Goal: Task Accomplishment & Management: Manage account settings

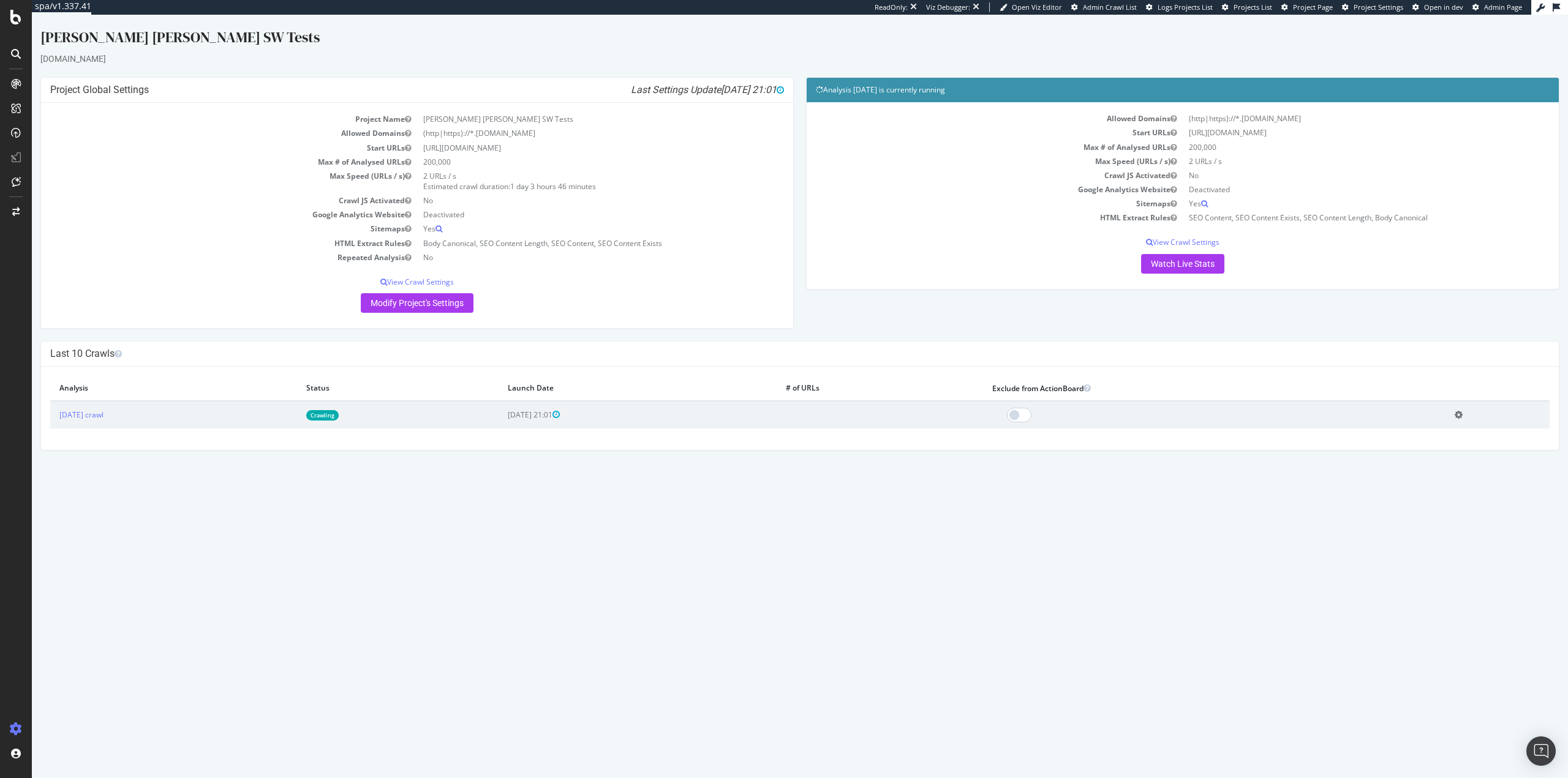
click at [339, 410] on link "Crawling" at bounding box center [322, 416] width 32 height 11
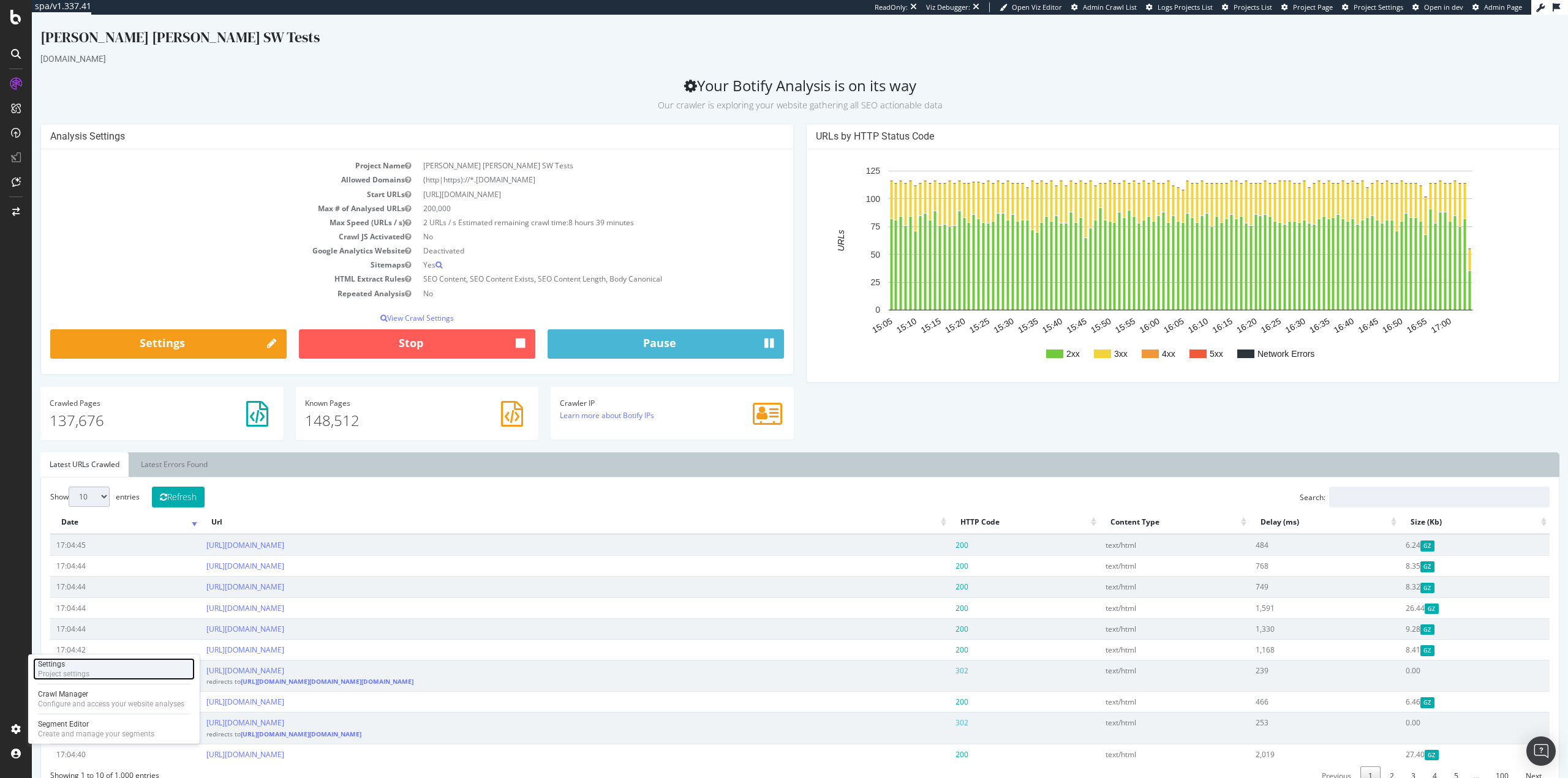
click at [85, 661] on div "Settings" at bounding box center [63, 664] width 51 height 10
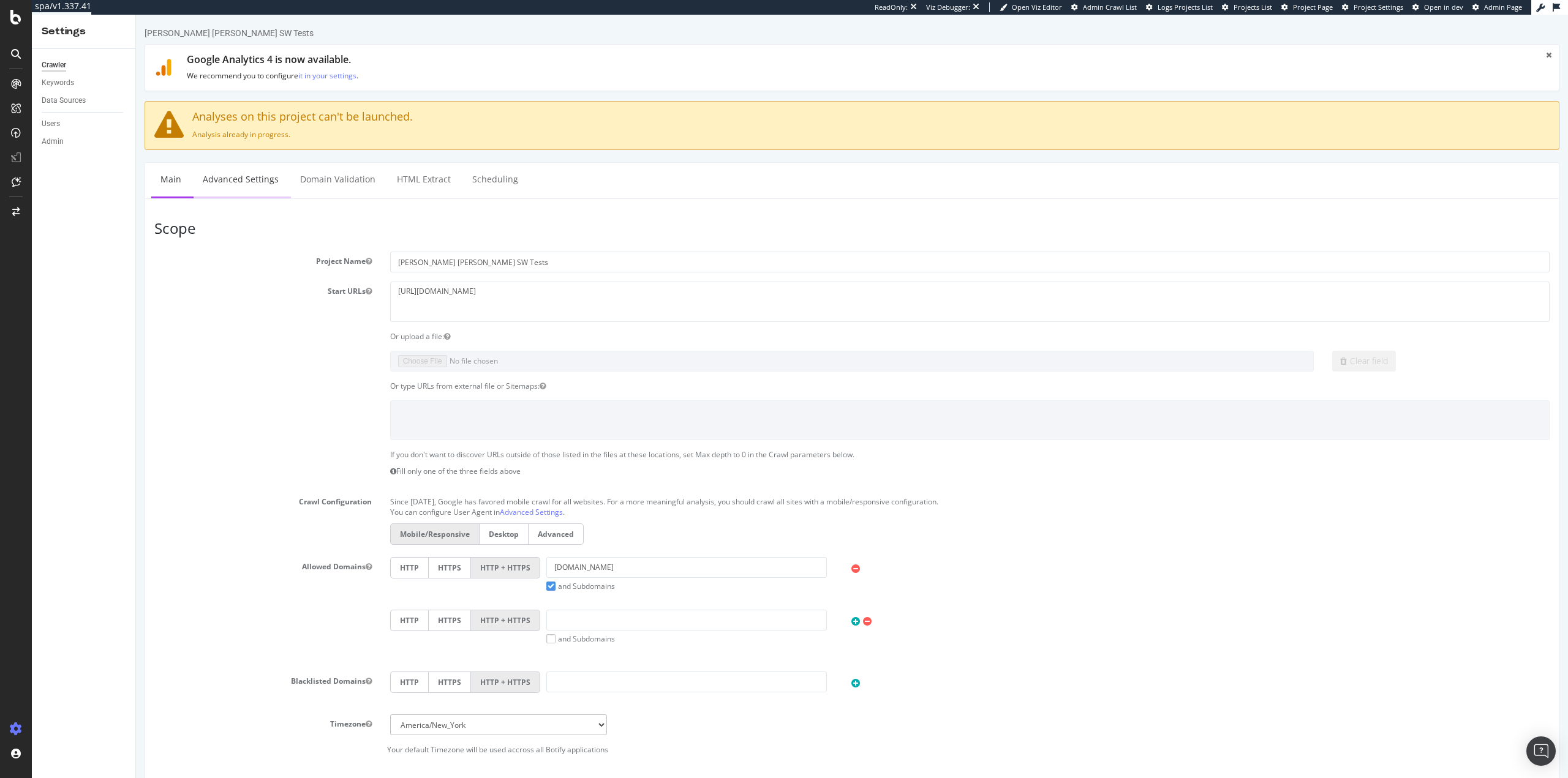
click at [265, 184] on link "Advanced Settings" at bounding box center [240, 180] width 94 height 34
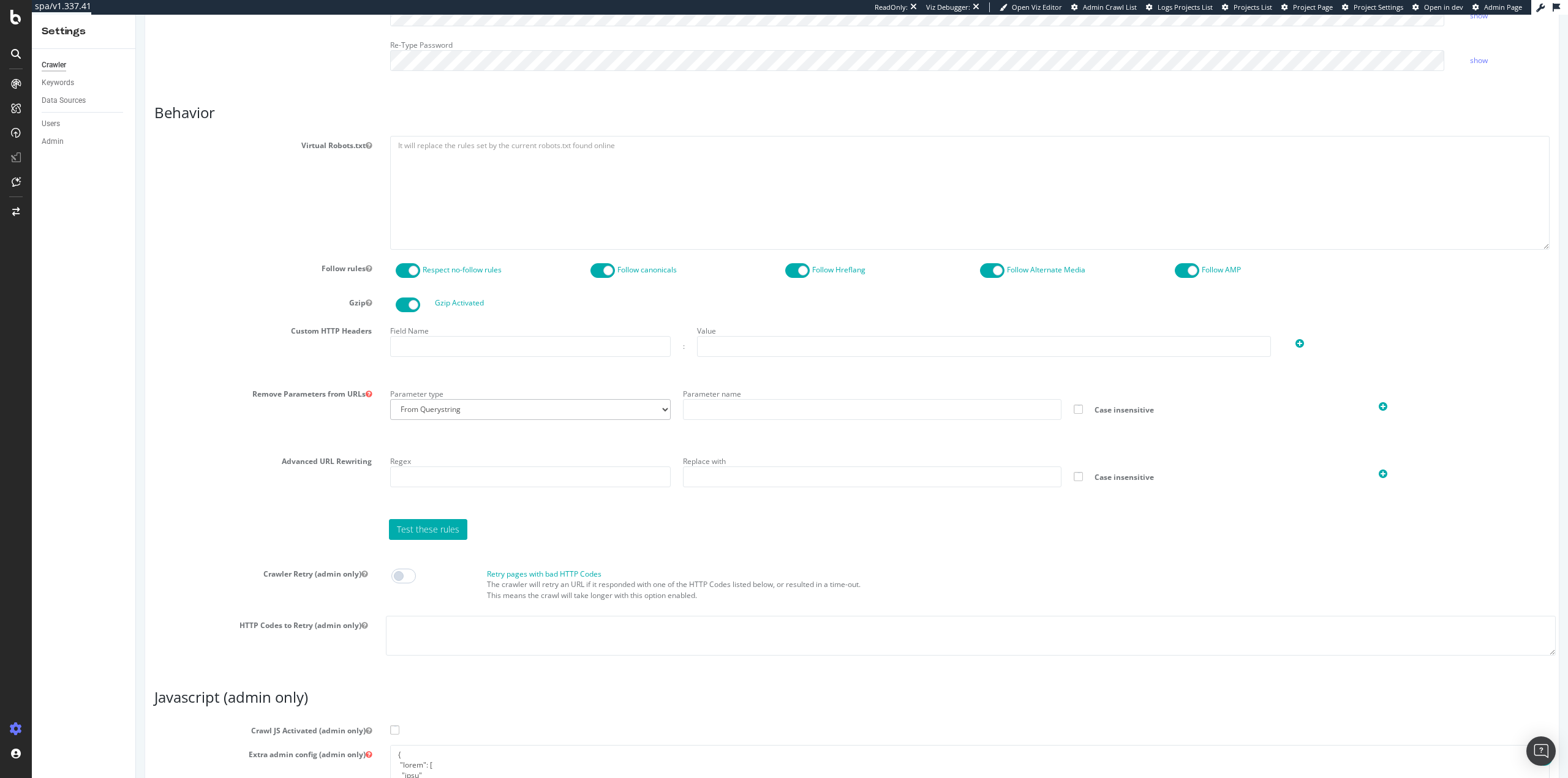
scroll to position [762, 0]
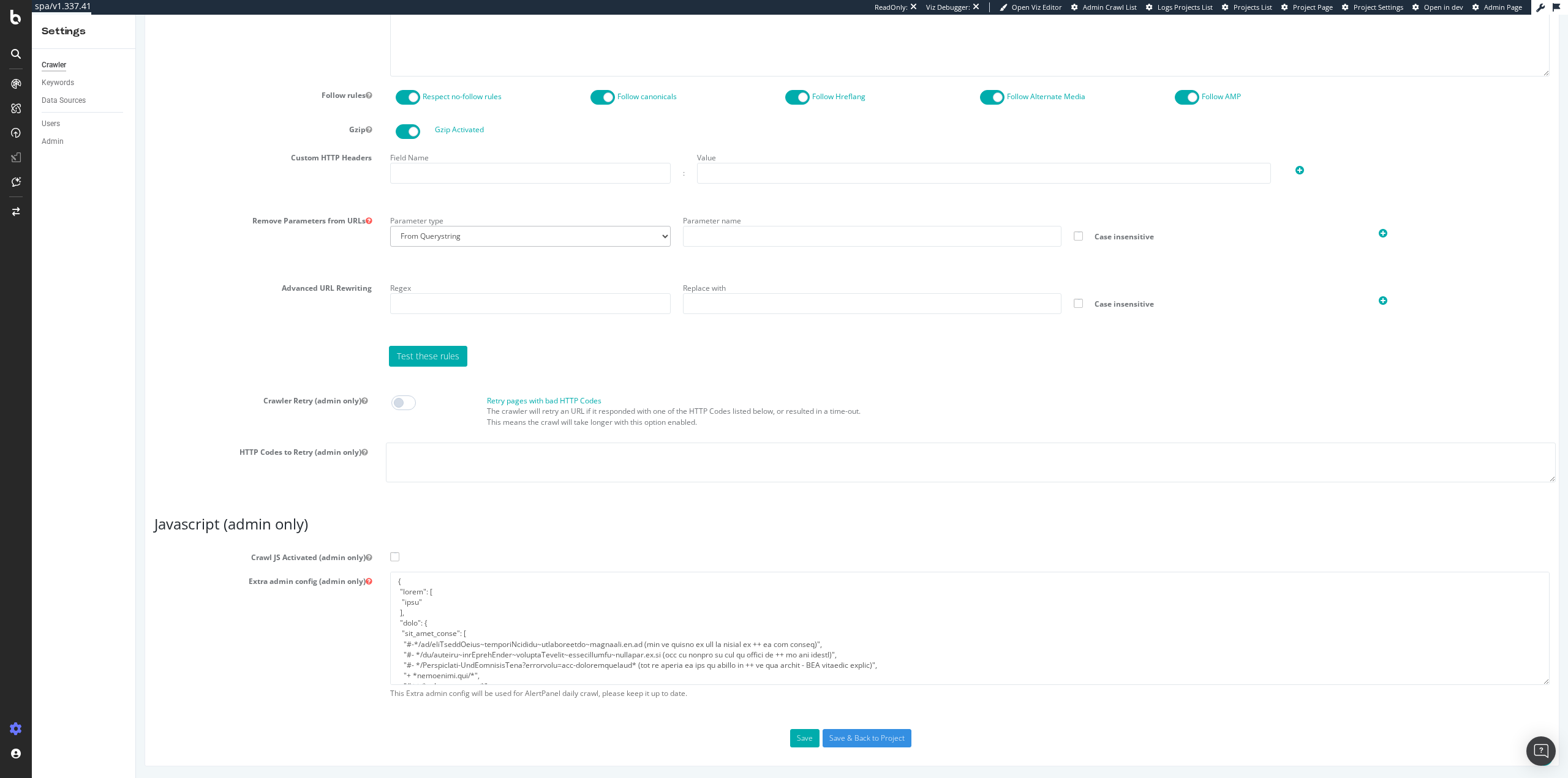
click at [394, 556] on span at bounding box center [394, 556] width 9 height 9
click at [136, 15] on input "Crawl JS Activated (admin only)" at bounding box center [136, 15] width 0 height 0
click at [799, 736] on button "Save" at bounding box center [804, 738] width 29 height 18
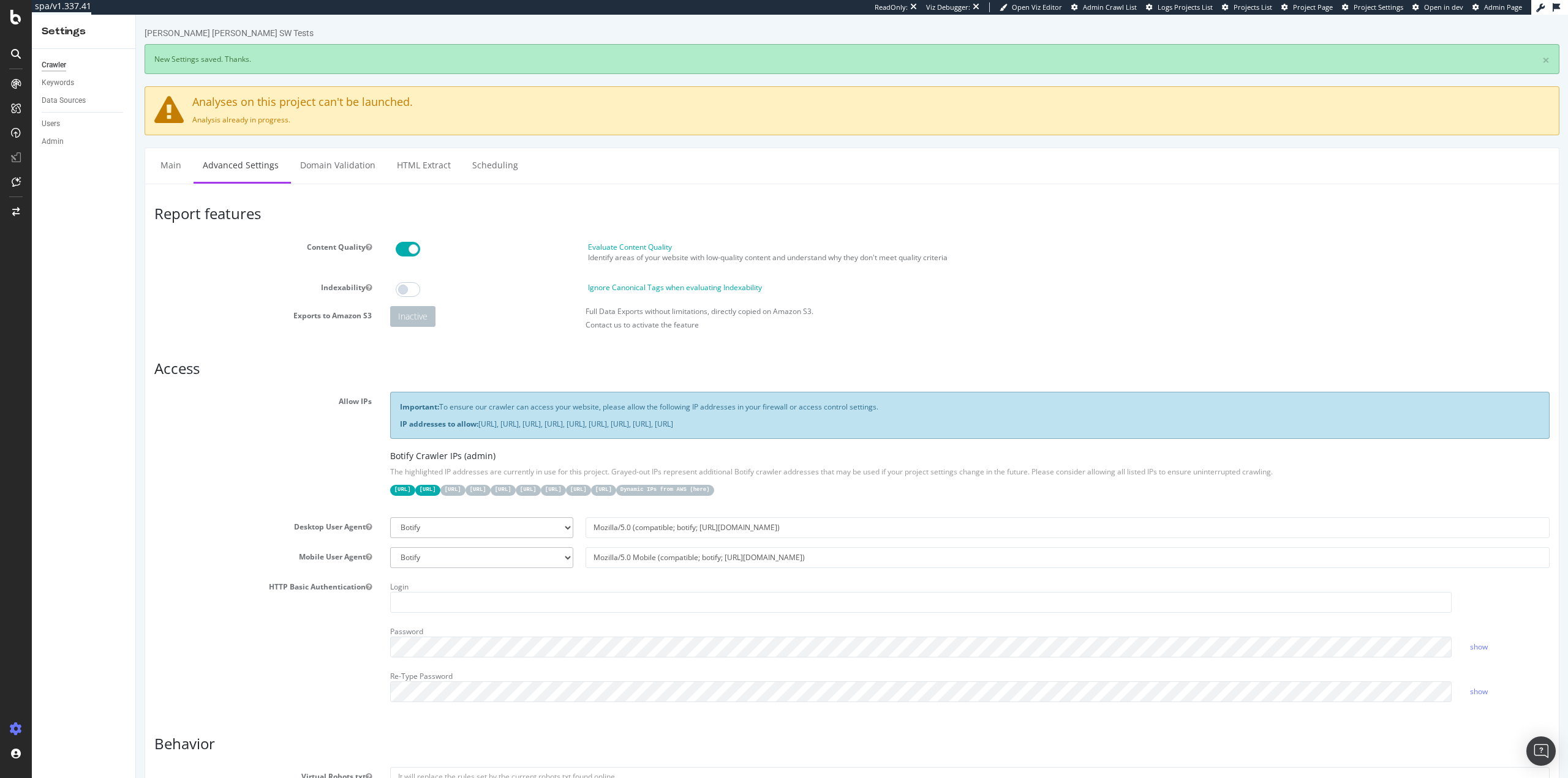
scroll to position [0, 0]
click at [500, 166] on link "Scheduling" at bounding box center [495, 165] width 64 height 34
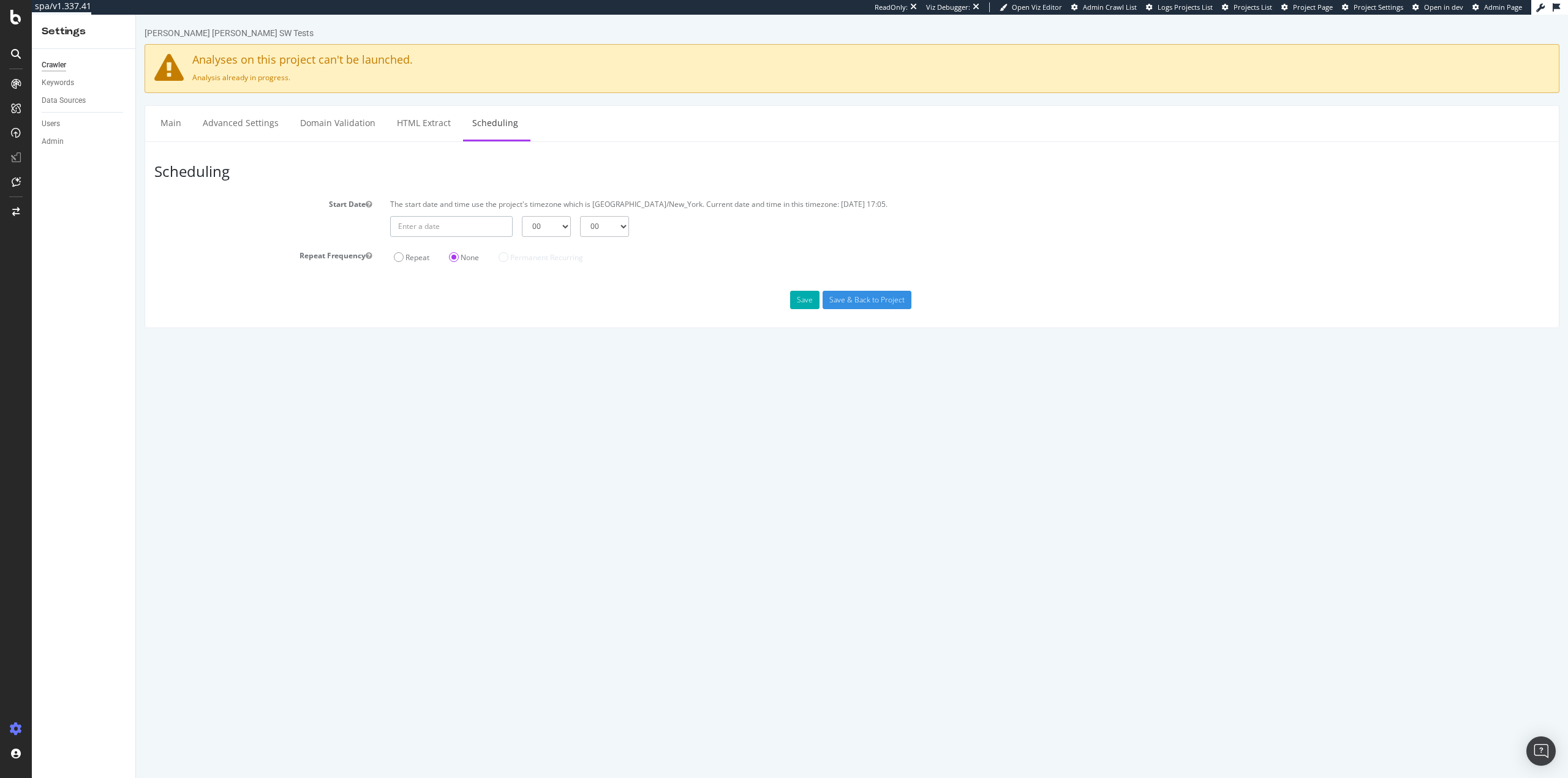
type input "2025-09-24"
click at [468, 233] on input "2025-09-24" at bounding box center [451, 226] width 122 height 21
click at [494, 348] on td "24" at bounding box center [492, 346] width 30 height 18
click at [552, 232] on select "00 01 02 03 04 05 06 07 08 09 10 11 12 13 14 15 16 17 18 19 20 21 22 23" at bounding box center [546, 226] width 49 height 21
select select "23"
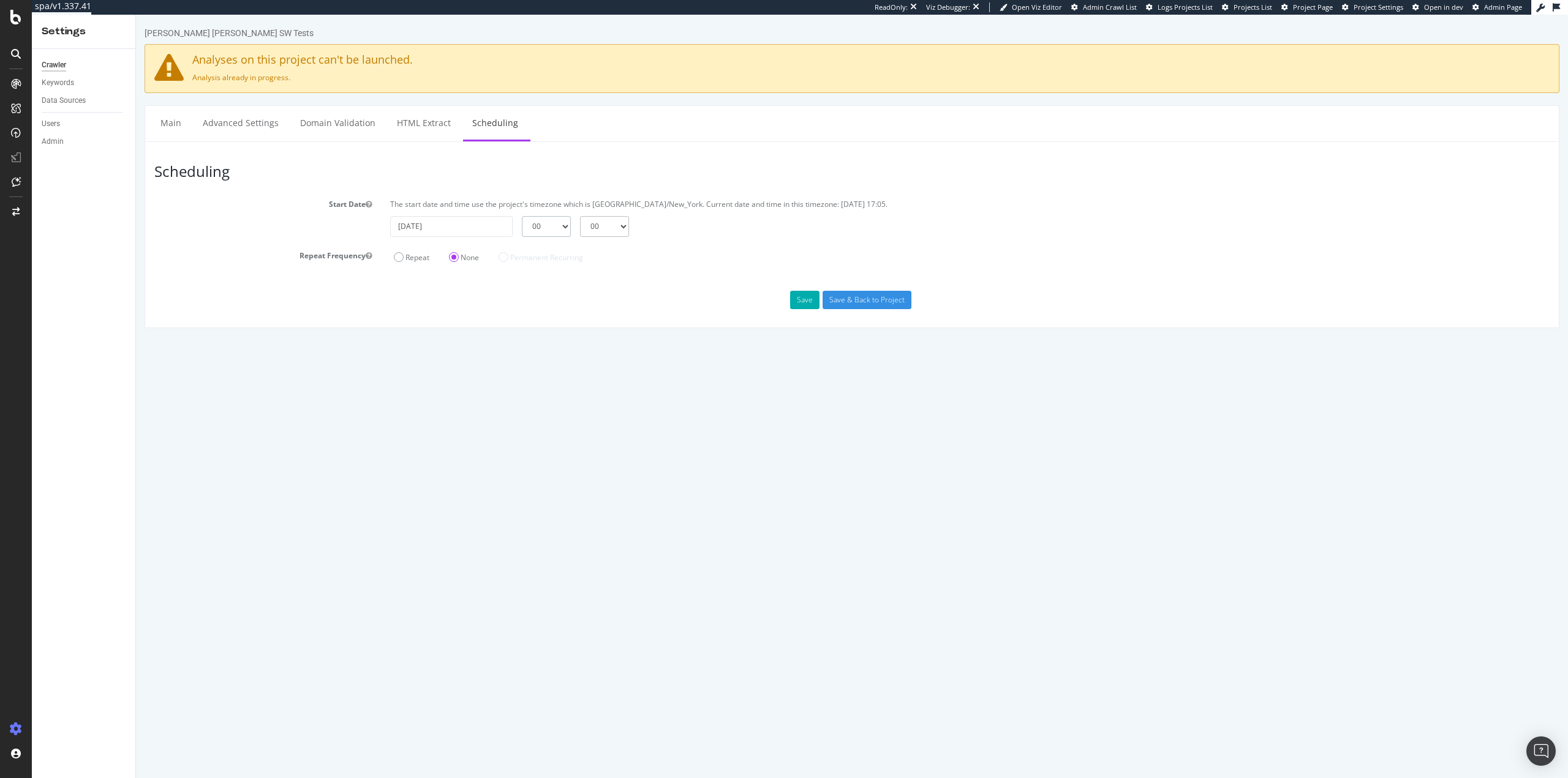
click at [521, 216] on select "00 01 02 03 04 05 06 07 08 09 10 11 12 13 14 15 16 17 18 19 20 21 22 23" at bounding box center [546, 226] width 49 height 21
click at [654, 340] on html "Ralph Lauren SW Tests Analyses on this project can't be launched. Analysis alre…" at bounding box center [852, 177] width 1432 height 326
click at [438, 220] on input "2025-09-24" at bounding box center [451, 226] width 122 height 21
click at [663, 319] on div "Scheduling Start Date The start date and time use the project's timezone which …" at bounding box center [852, 235] width 1414 height 186
click at [457, 226] on input "2025-09-24" at bounding box center [451, 226] width 122 height 21
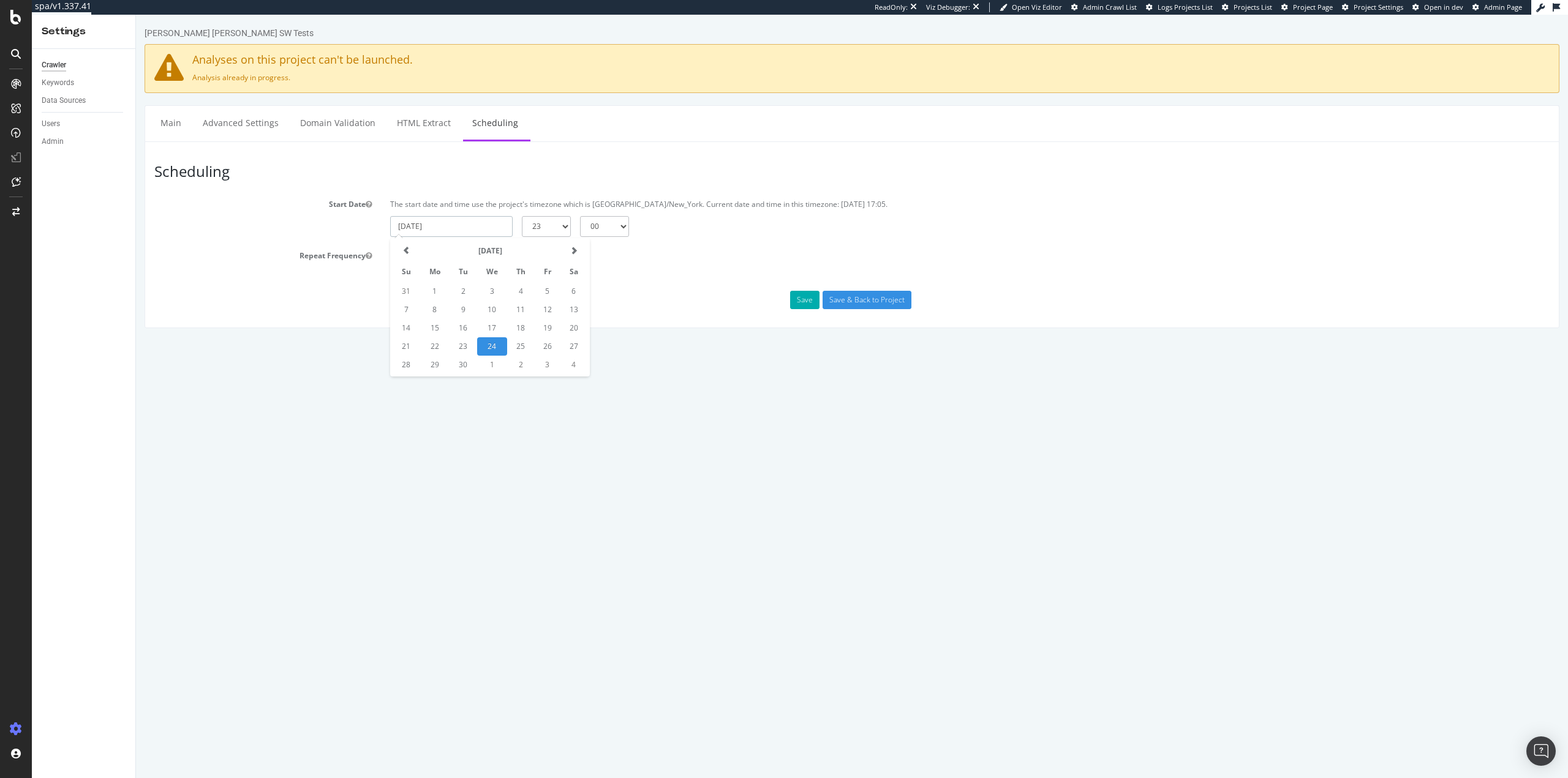
drag, startPoint x: 528, startPoint y: 346, endPoint x: 521, endPoint y: 289, distance: 57.4
click at [526, 345] on td "25" at bounding box center [521, 346] width 28 height 18
type input "2025-09-25"
click at [531, 235] on select "00 01 02 03 04 05 06 07 08 09 10 11 12 13 14 15 16 17 18 19 20 21 22 23" at bounding box center [546, 226] width 49 height 21
select select "0"
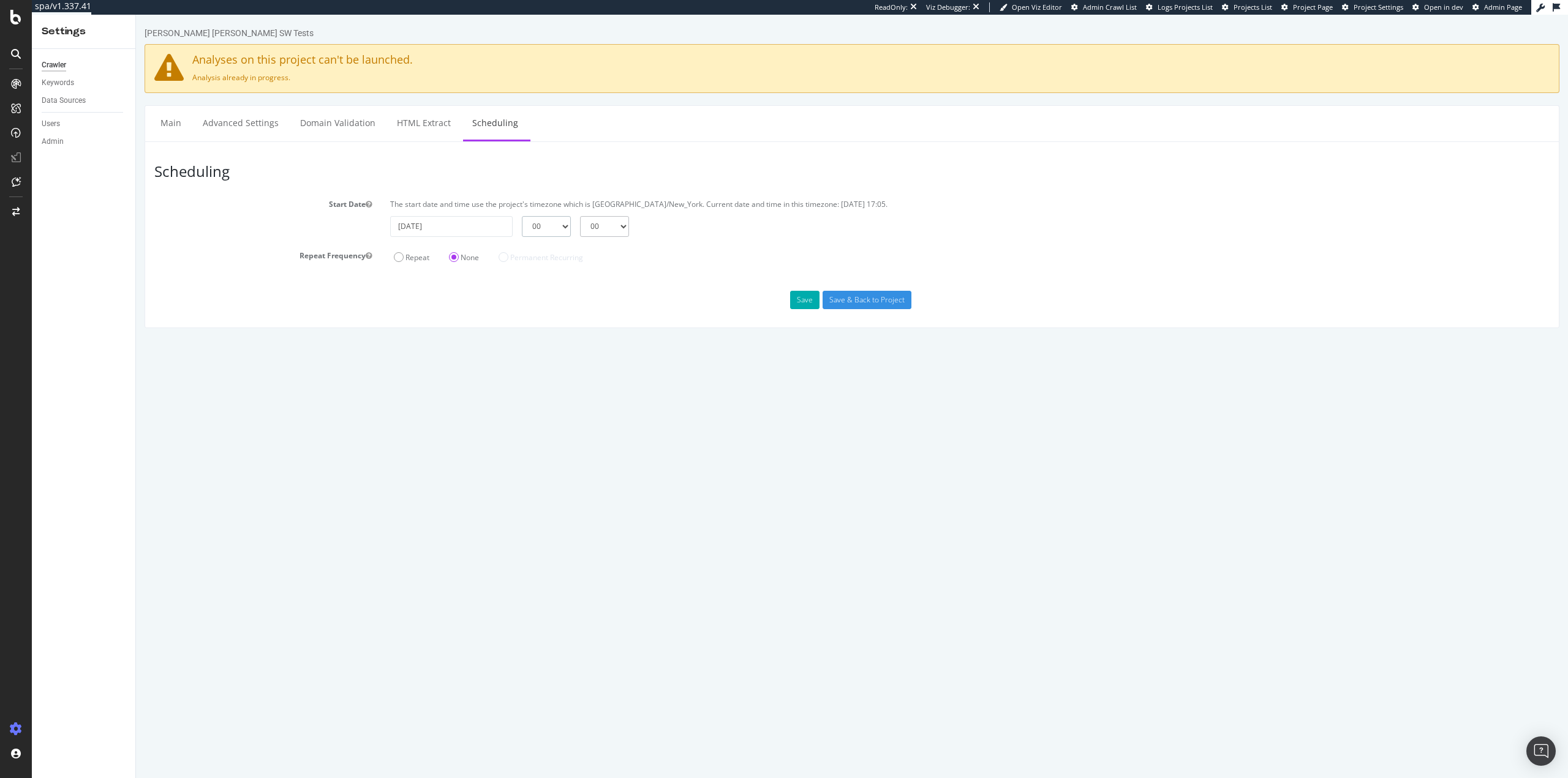
click at [521, 216] on select "00 01 02 03 04 05 06 07 08 09 10 11 12 13 14 15 16 17 18 19 20 21 22 23" at bounding box center [546, 226] width 49 height 21
click at [664, 297] on div "Save Save & Back to Project" at bounding box center [852, 300] width 1414 height 18
click at [846, 306] on input "Save & Back to Project" at bounding box center [867, 300] width 89 height 18
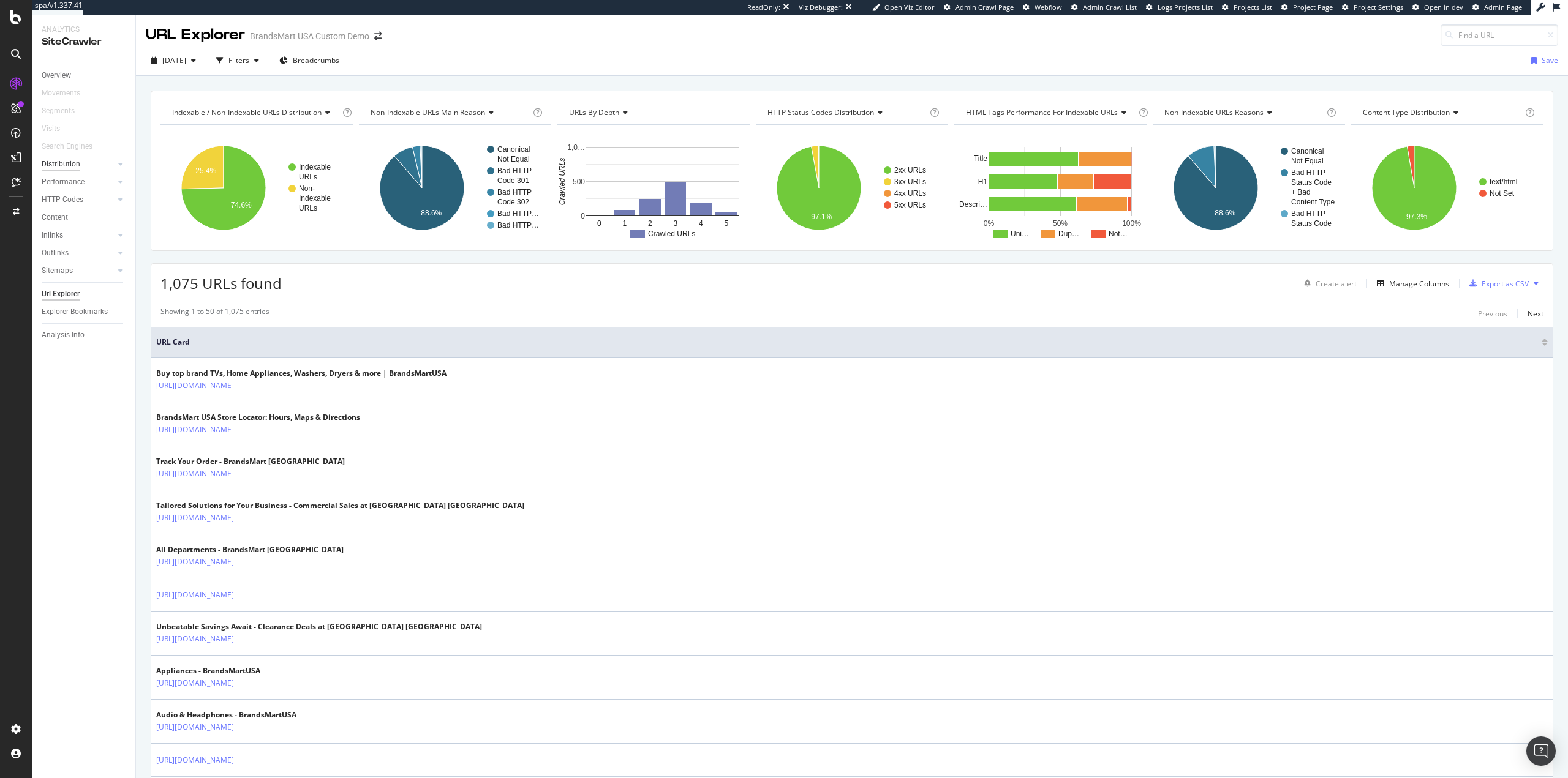
scroll to position [368, 0]
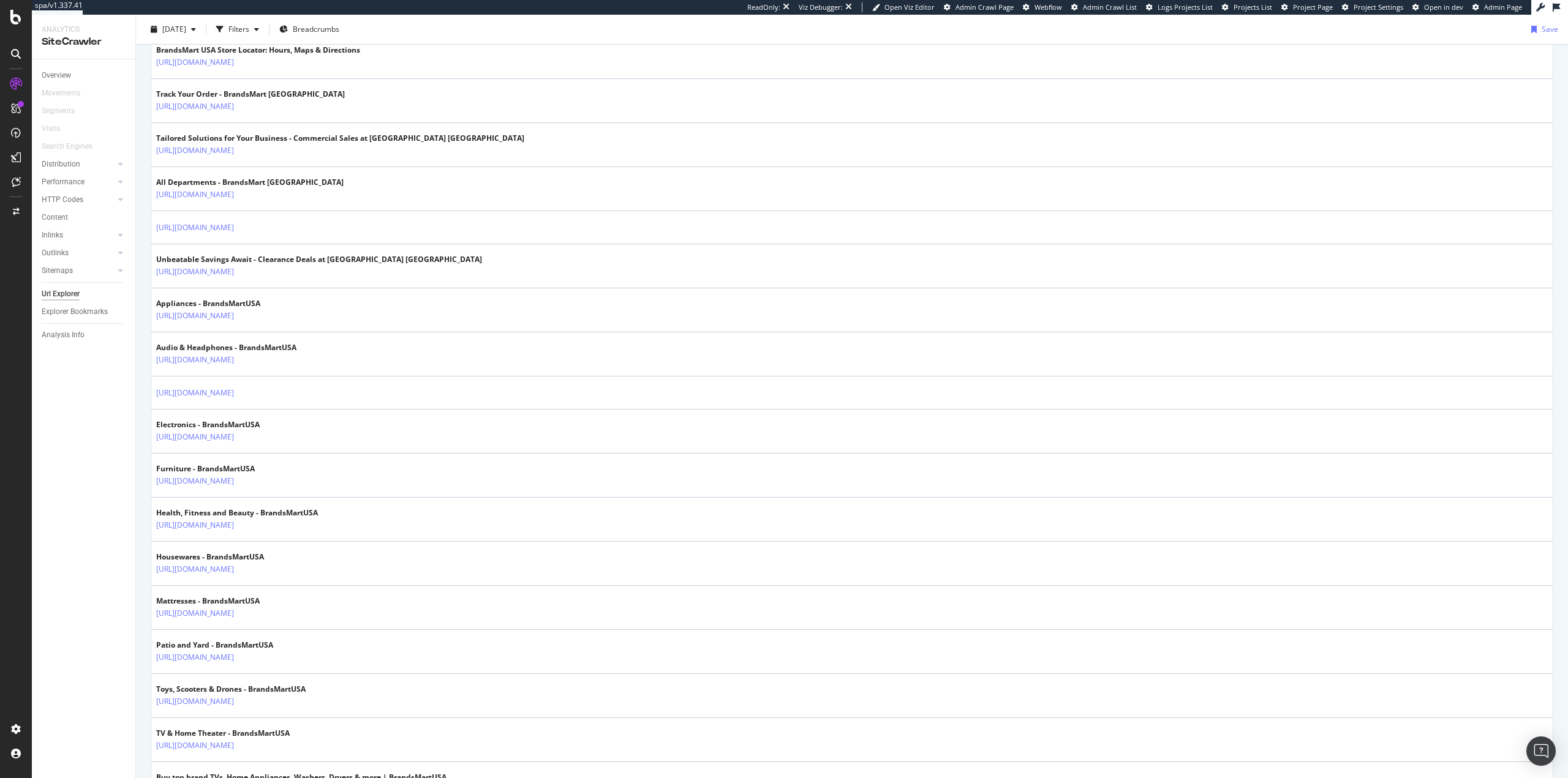
click at [70, 193] on div "HTTP Codes" at bounding box center [88, 199] width 94 height 18
click at [80, 194] on div "HTTP Codes" at bounding box center [62, 199] width 41 height 13
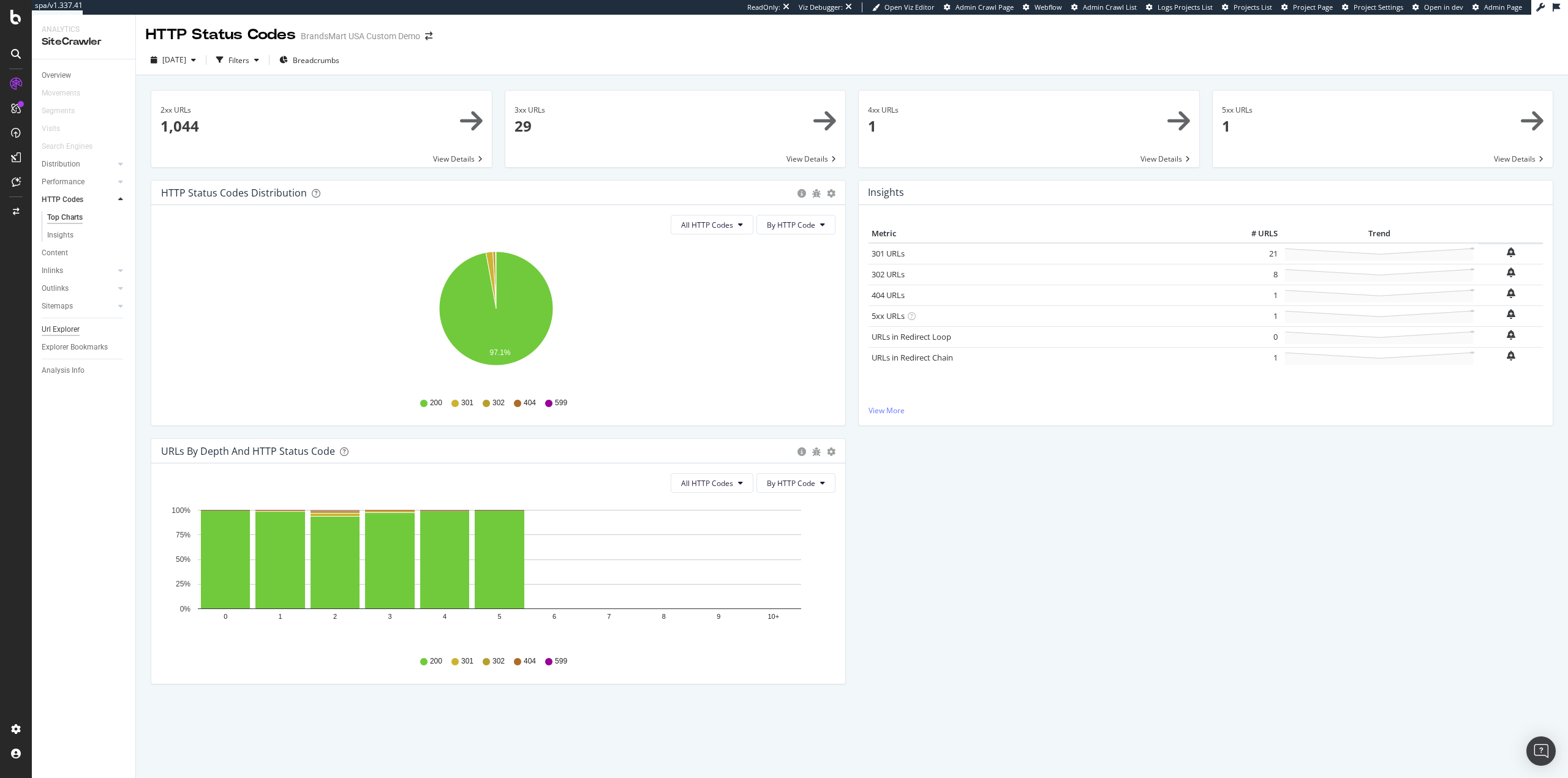
click at [60, 331] on div "Url Explorer" at bounding box center [60, 329] width 38 height 13
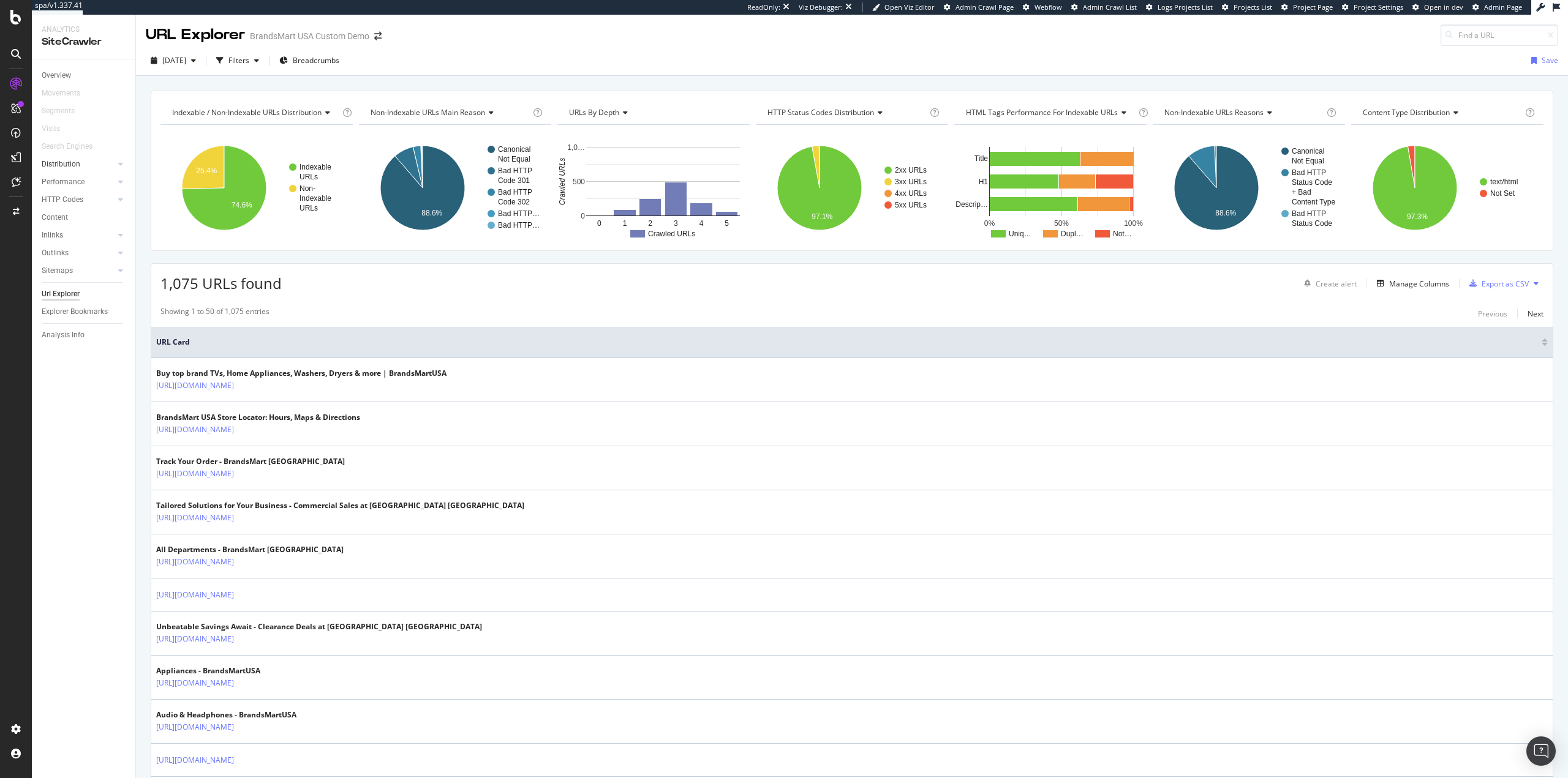
click at [87, 160] on link "Distribution" at bounding box center [77, 164] width 73 height 13
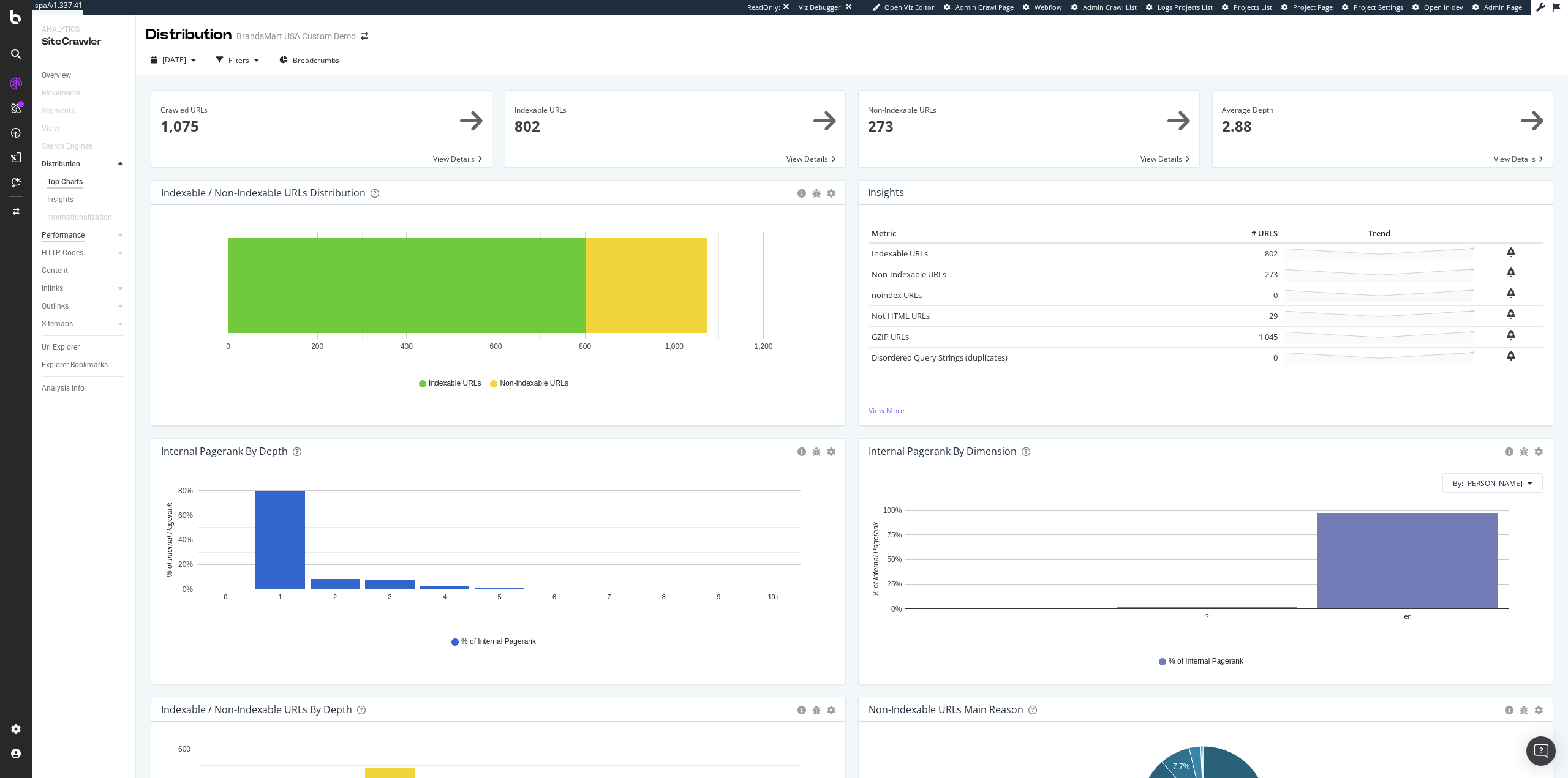
click at [69, 238] on div "Performance" at bounding box center [63, 235] width 43 height 13
